Goal: Obtain resource: Obtain resource

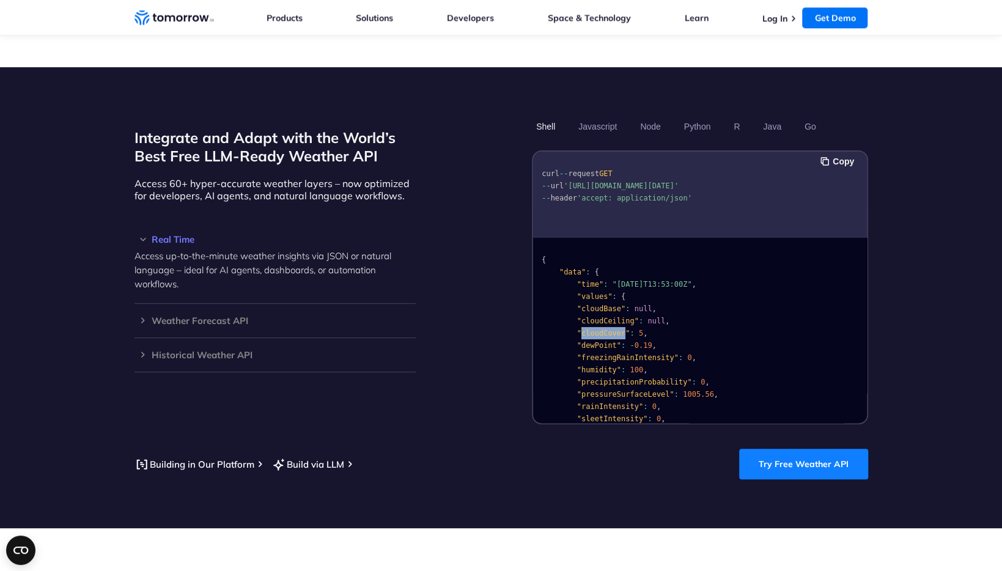
click at [813, 449] on link "Try Free Weather API" at bounding box center [803, 464] width 129 height 31
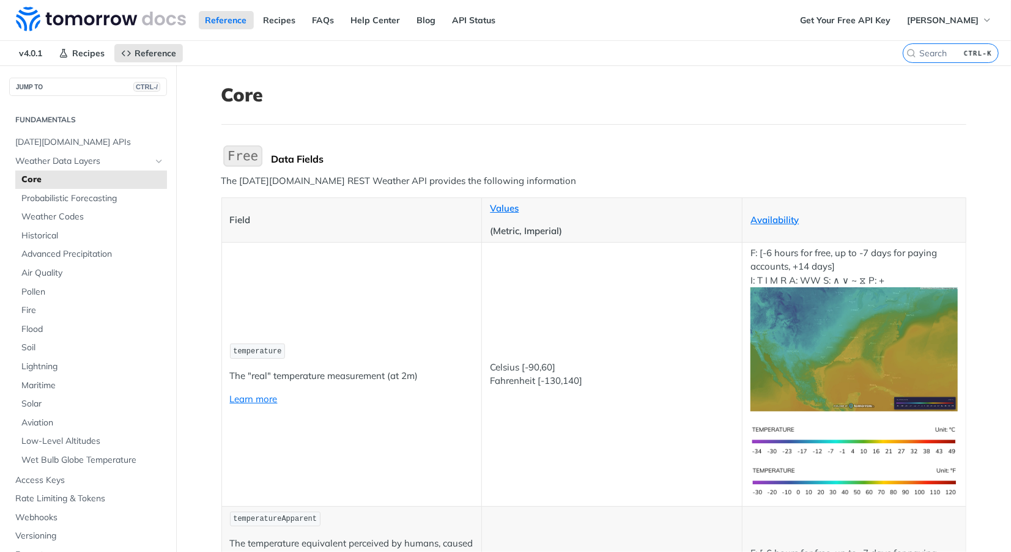
click at [942, 30] on div "Get Your Free API Key Brigit Boumans" at bounding box center [902, 20] width 218 height 40
click at [955, 21] on span "[PERSON_NAME]" at bounding box center [943, 20] width 72 height 11
click at [952, 13] on button "[PERSON_NAME]" at bounding box center [949, 20] width 98 height 18
click at [921, 20] on span "[PERSON_NAME]" at bounding box center [943, 20] width 72 height 11
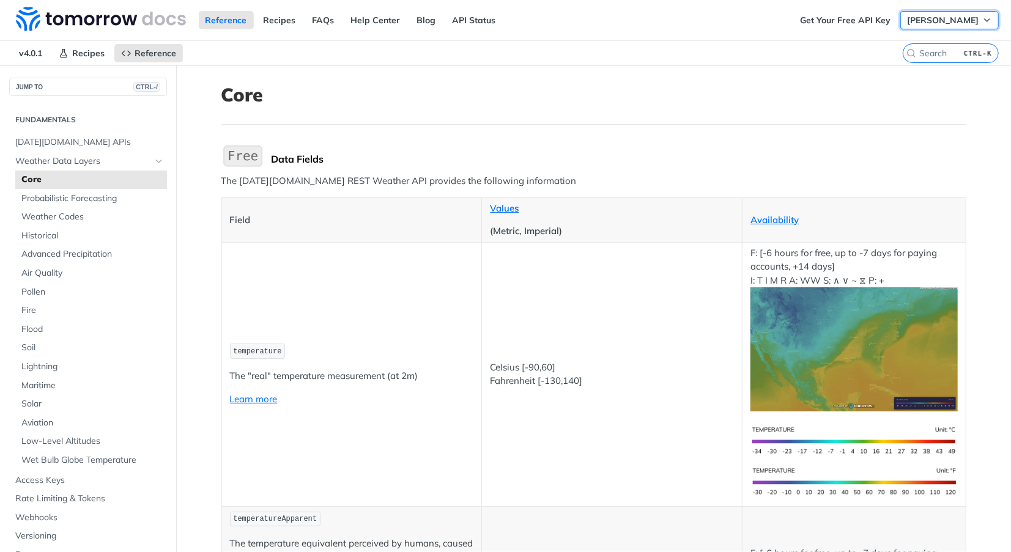
click at [934, 20] on span "[PERSON_NAME]" at bounding box center [943, 20] width 72 height 11
click at [938, 24] on span "[PERSON_NAME]" at bounding box center [943, 20] width 72 height 11
